Goal: Task Accomplishment & Management: Use online tool/utility

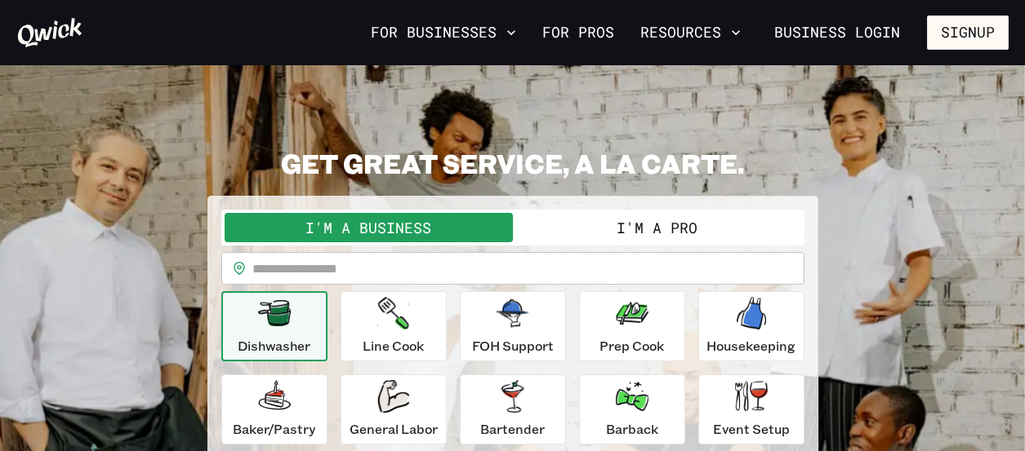
click at [592, 220] on button "I'm a Pro" at bounding box center [657, 227] width 288 height 29
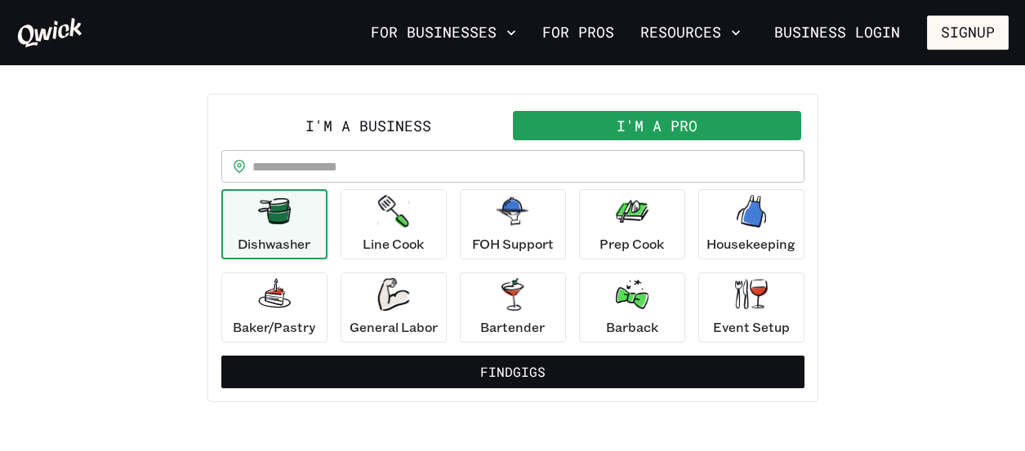
scroll to position [105, 0]
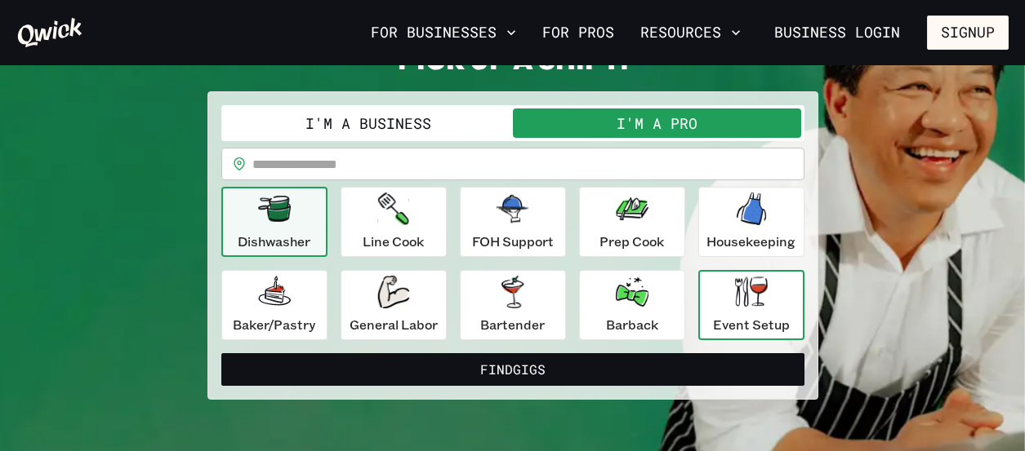
click at [749, 311] on div "Event Setup" at bounding box center [751, 305] width 77 height 59
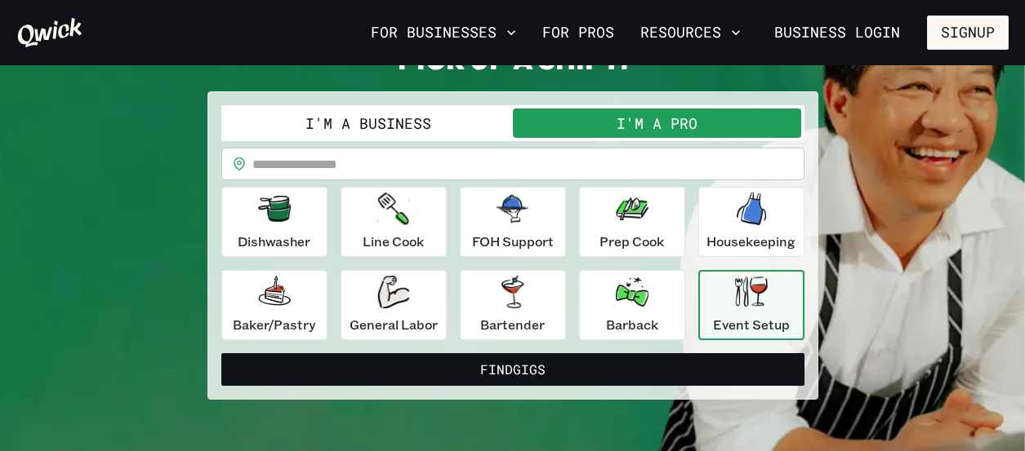
click at [332, 171] on input "text" at bounding box center [528, 164] width 552 height 33
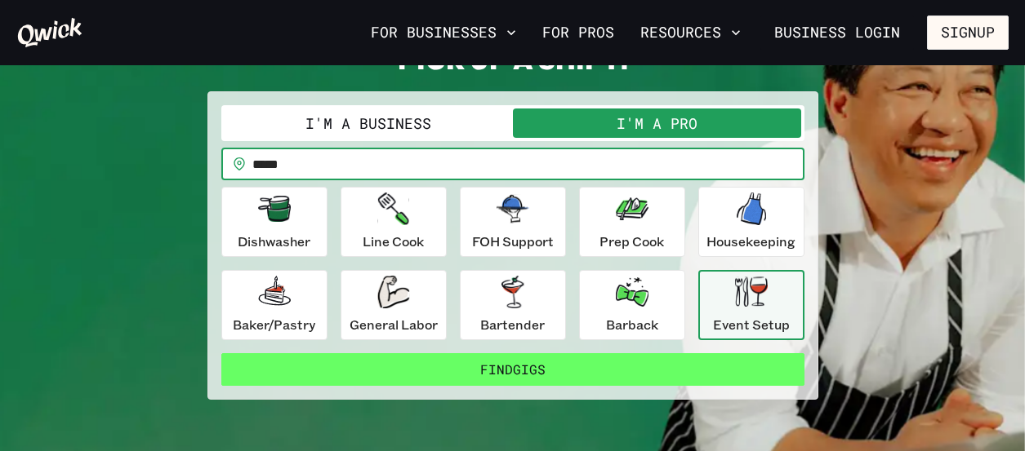
type input "*****"
click at [523, 371] on button "Find Gigs" at bounding box center [512, 370] width 583 height 33
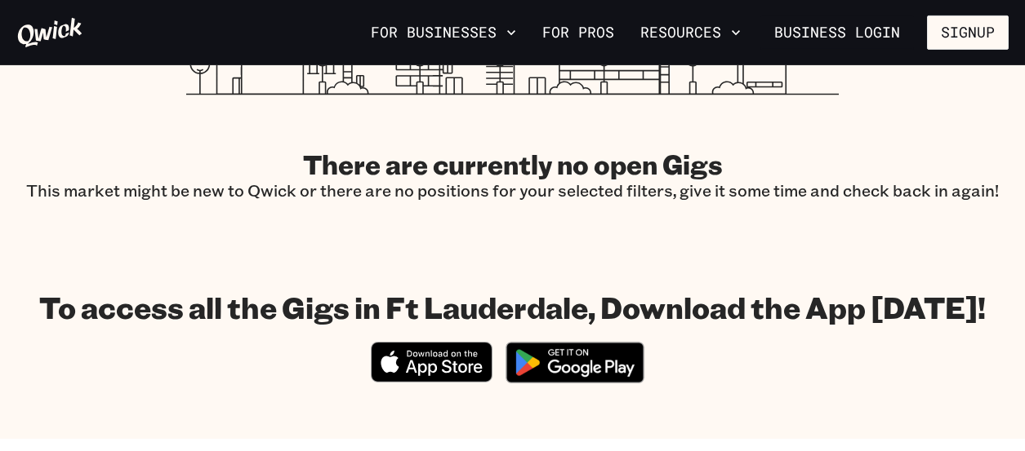
scroll to position [692, 0]
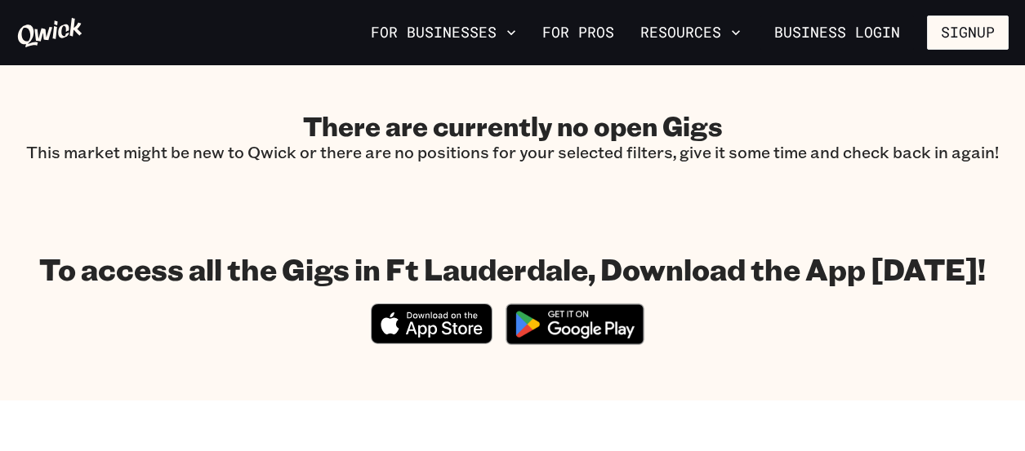
scroll to position [105, 0]
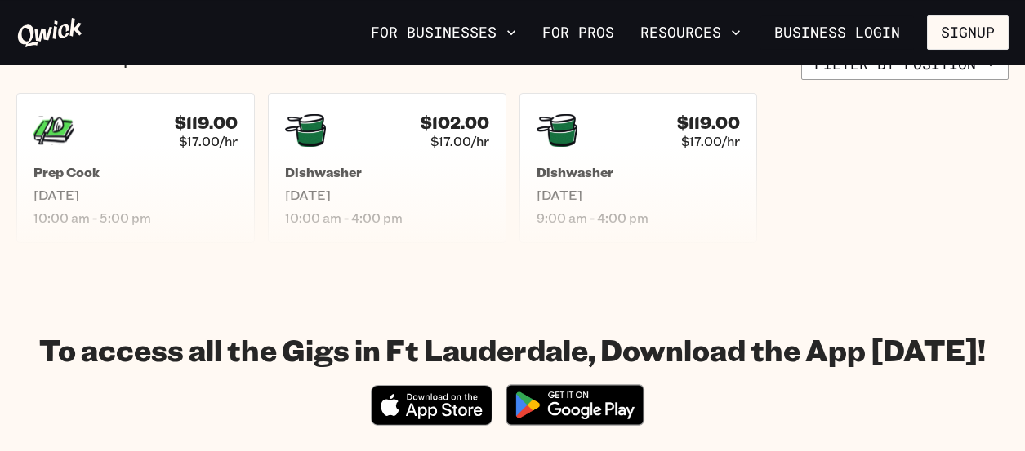
scroll to position [653, 0]
